Goal: Find specific page/section: Find specific page/section

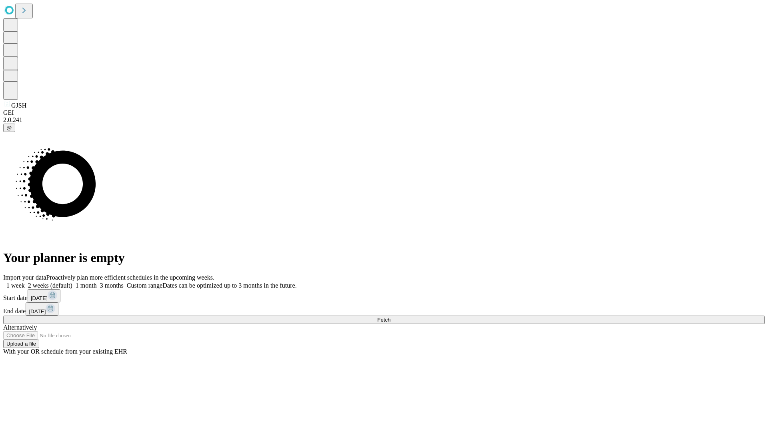
click at [391, 317] on span "Fetch" at bounding box center [383, 320] width 13 height 6
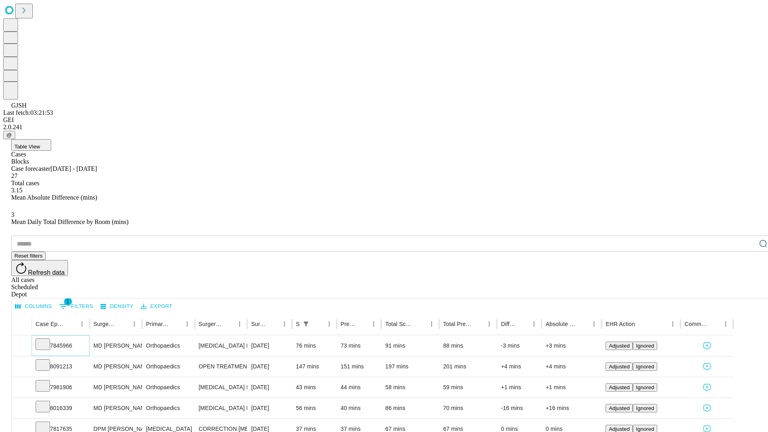
click at [47, 340] on icon at bounding box center [43, 344] width 8 height 8
